Goal: Navigation & Orientation: Find specific page/section

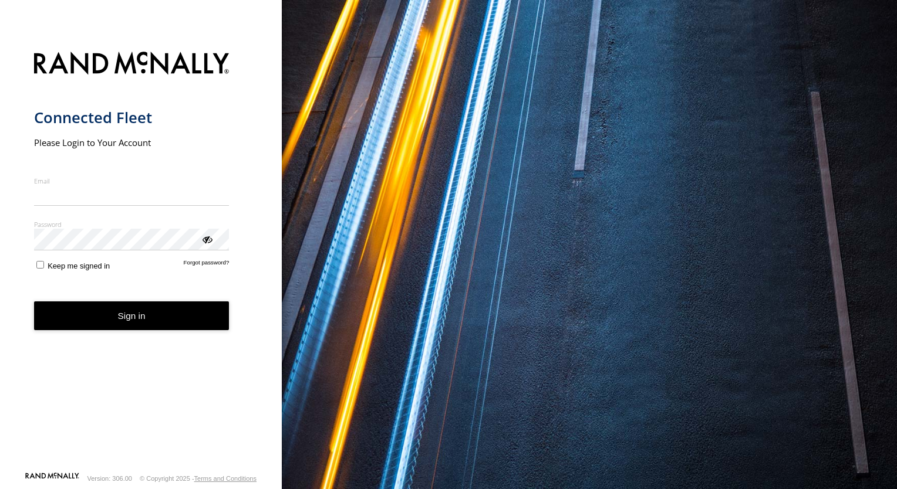
type input "**********"
click at [114, 336] on form "**********" at bounding box center [141, 258] width 214 height 427
click at [143, 327] on button "Sign in" at bounding box center [131, 316] width 195 height 29
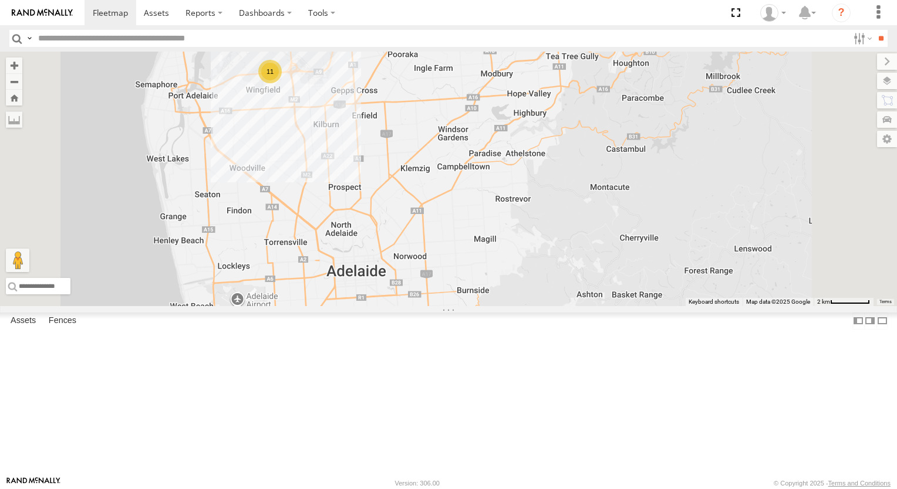
drag, startPoint x: 581, startPoint y: 254, endPoint x: 641, endPoint y: 314, distance: 84.7
click at [639, 306] on div "153 391 166 11 172" at bounding box center [448, 179] width 897 height 255
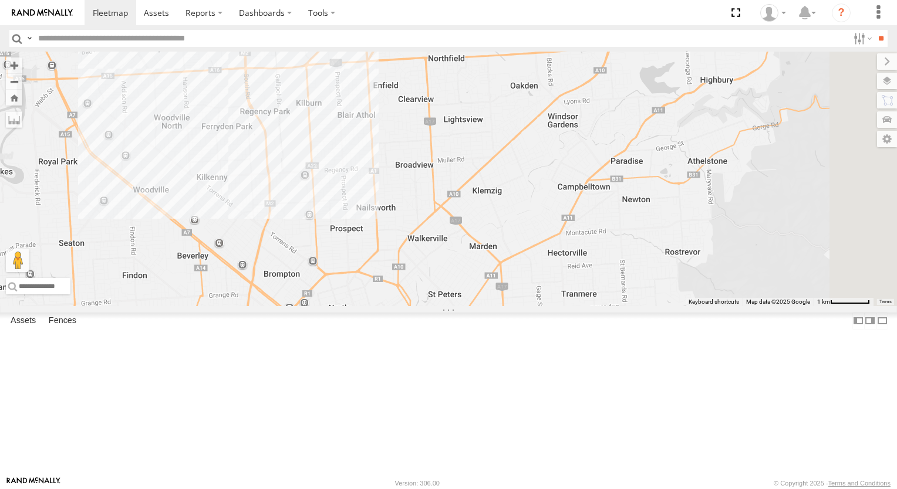
drag, startPoint x: 722, startPoint y: 320, endPoint x: 631, endPoint y: 191, distance: 157.9
click at [631, 191] on div "153 391 166 172 10 164" at bounding box center [448, 179] width 897 height 255
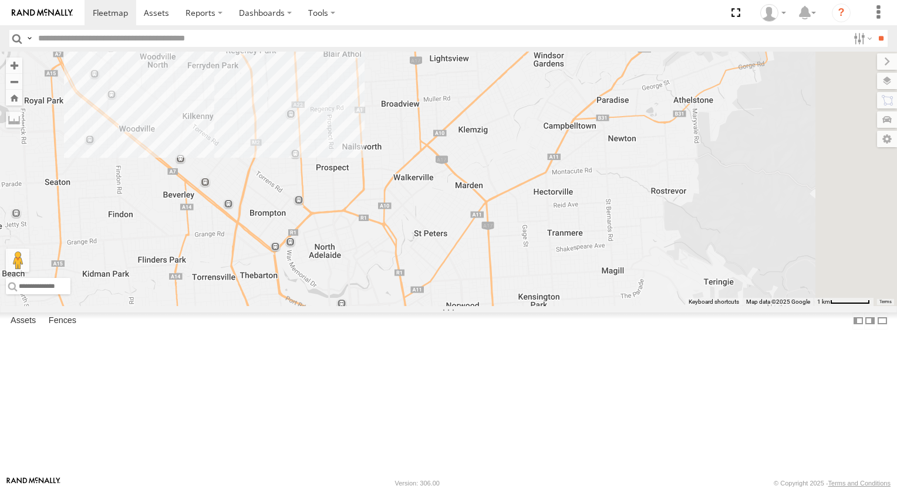
drag, startPoint x: 633, startPoint y: 317, endPoint x: 612, endPoint y: 246, distance: 74.8
click at [612, 246] on div "153 391 166 172 10 164" at bounding box center [448, 179] width 897 height 255
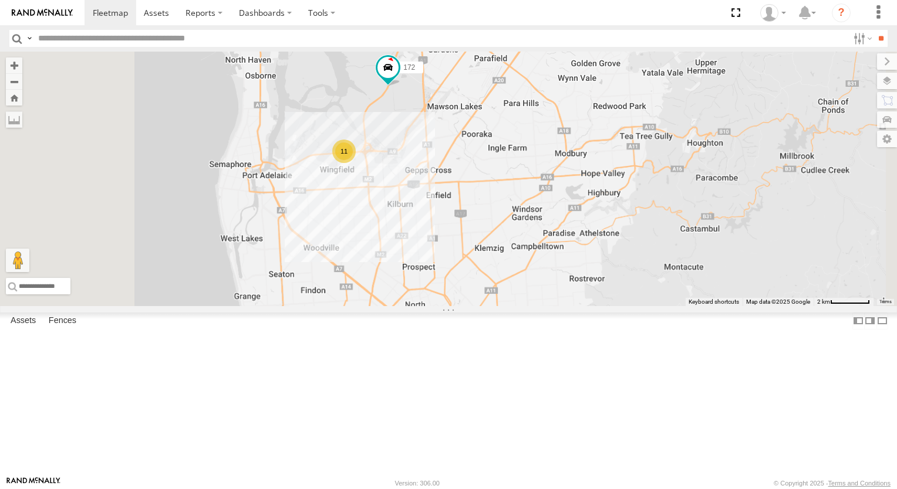
drag, startPoint x: 711, startPoint y: 188, endPoint x: 724, endPoint y: 350, distance: 163.1
click at [715, 306] on div "153 391 166 172 11" at bounding box center [448, 179] width 897 height 255
